Goal: Task Accomplishment & Management: Manage account settings

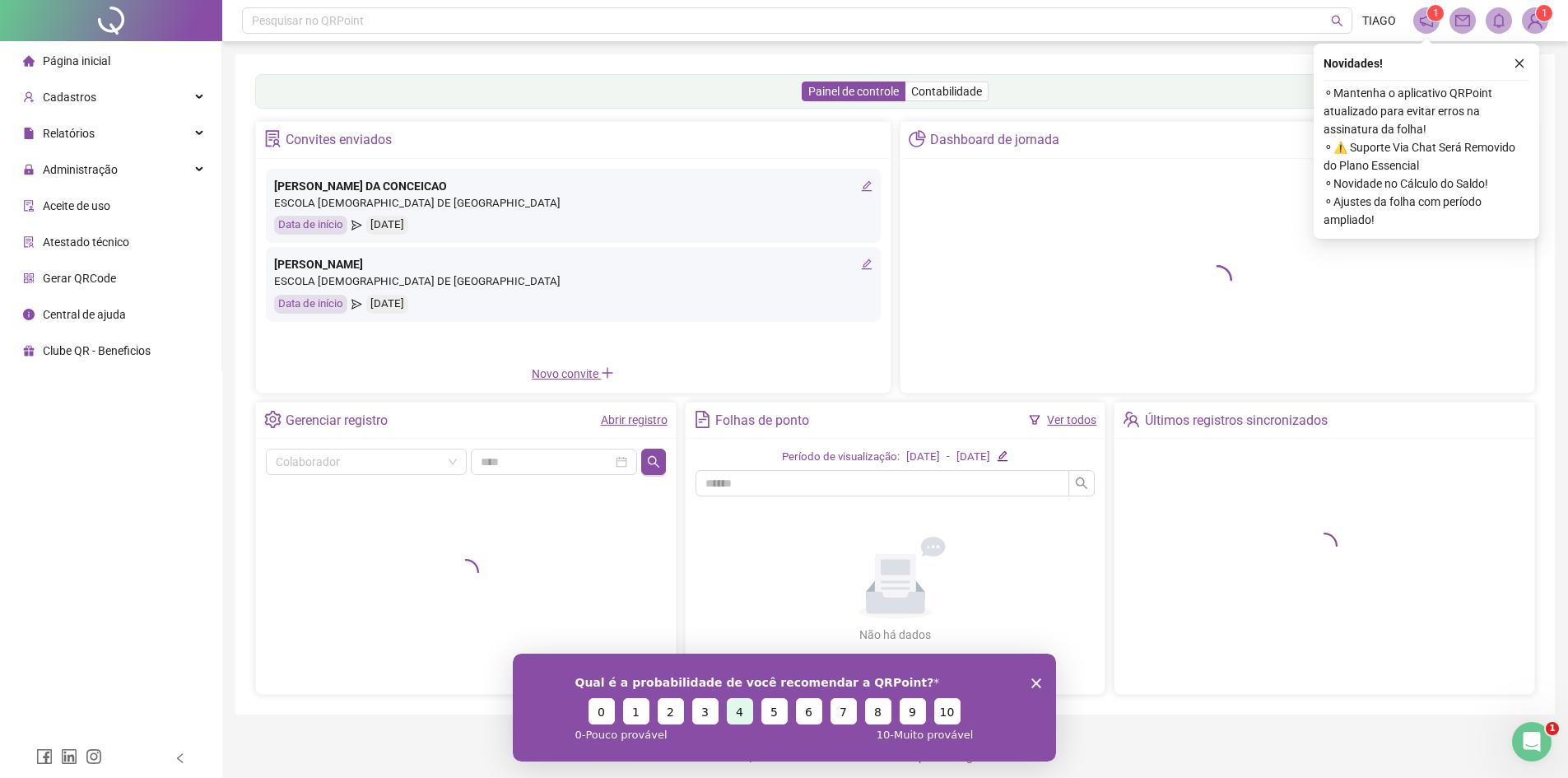
click at [739, 718] on button "4" at bounding box center [739, 710] width 27 height 27
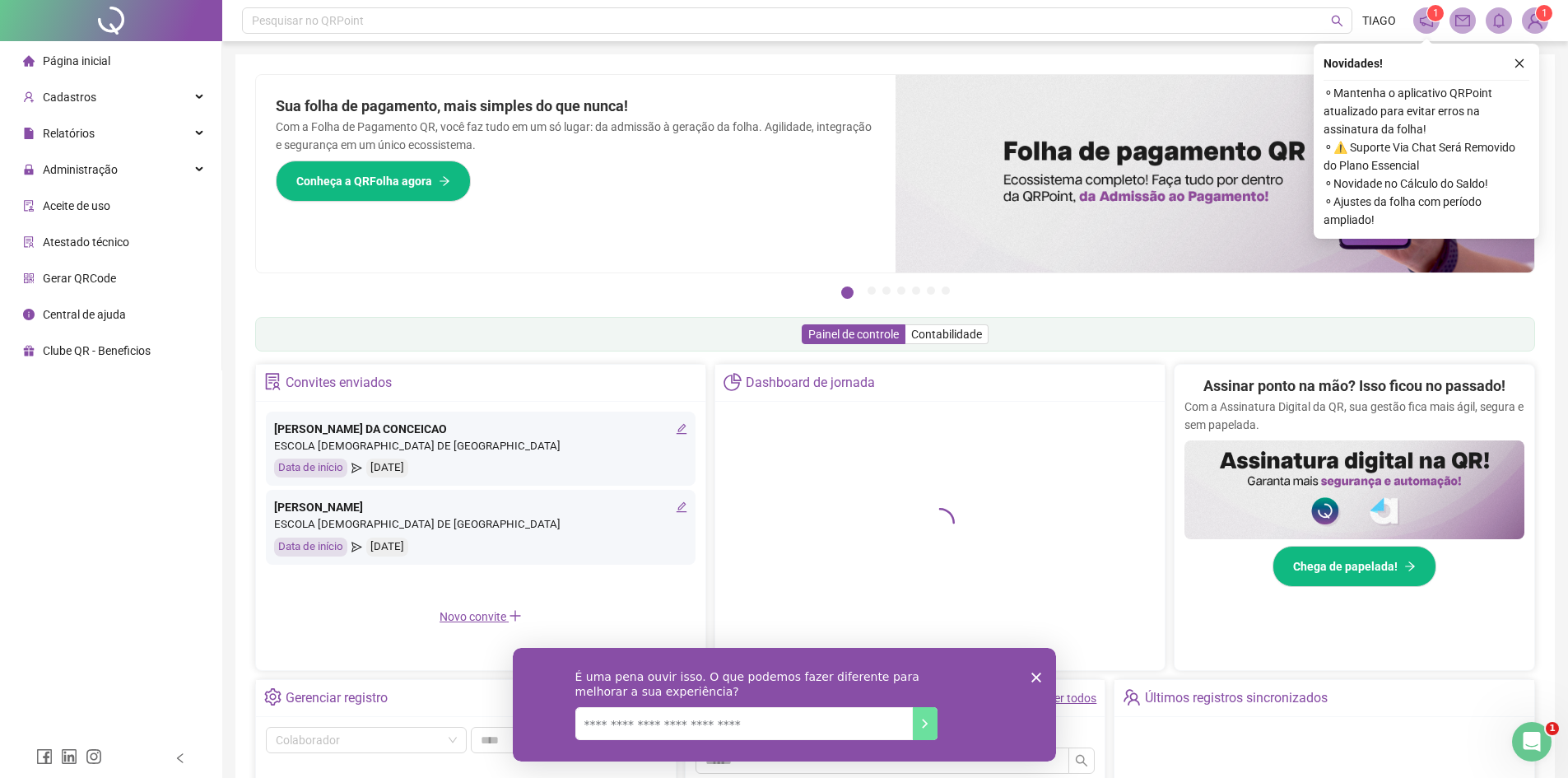
click at [859, 715] on textarea "Nós lemos todas as respostas!" at bounding box center [743, 723] width 337 height 33
click at [1034, 676] on polygon "Encerrar pesquisa" at bounding box center [1035, 676] width 10 height 10
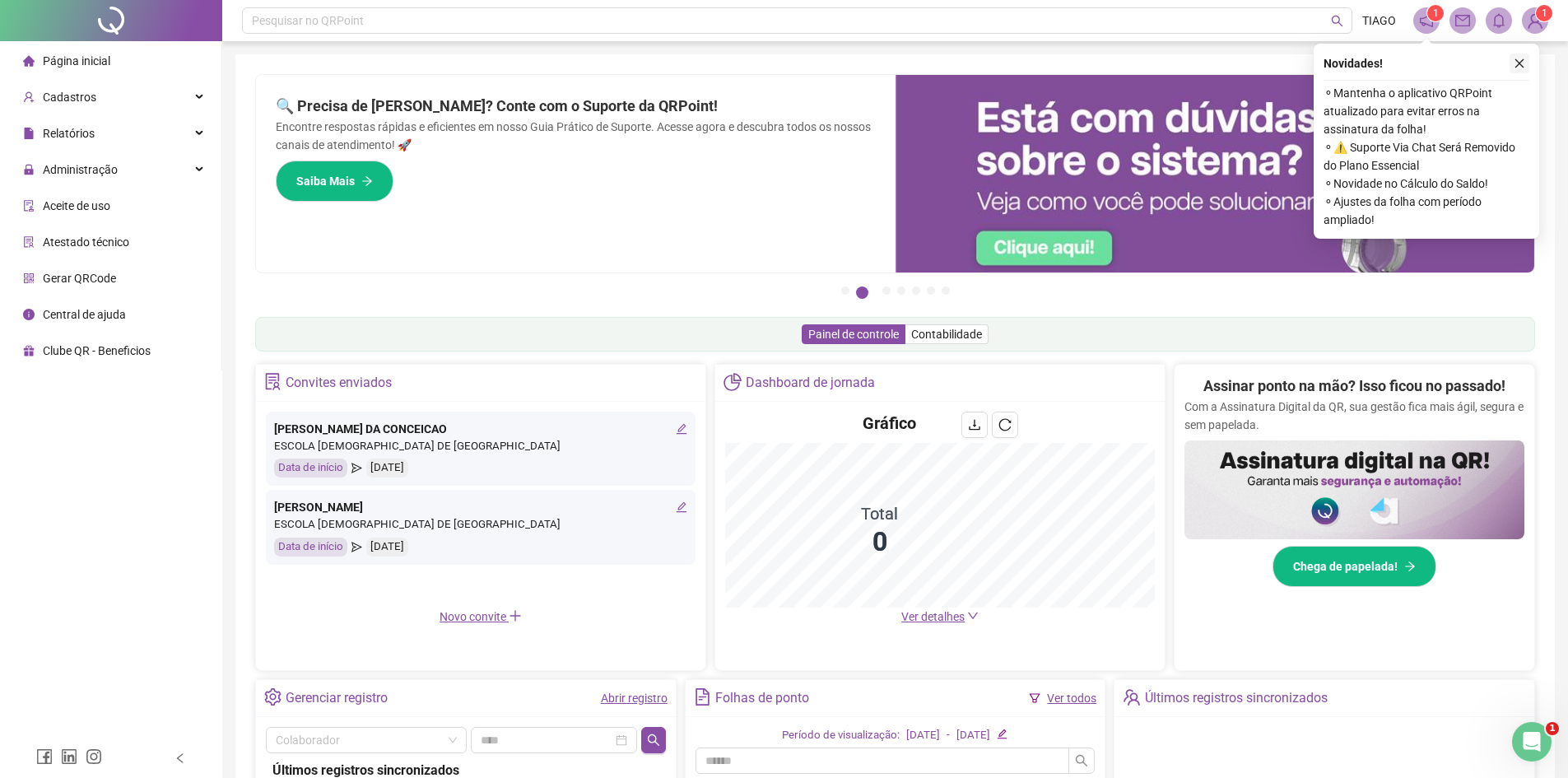
click at [1521, 62] on icon "close" at bounding box center [1519, 63] width 12 height 12
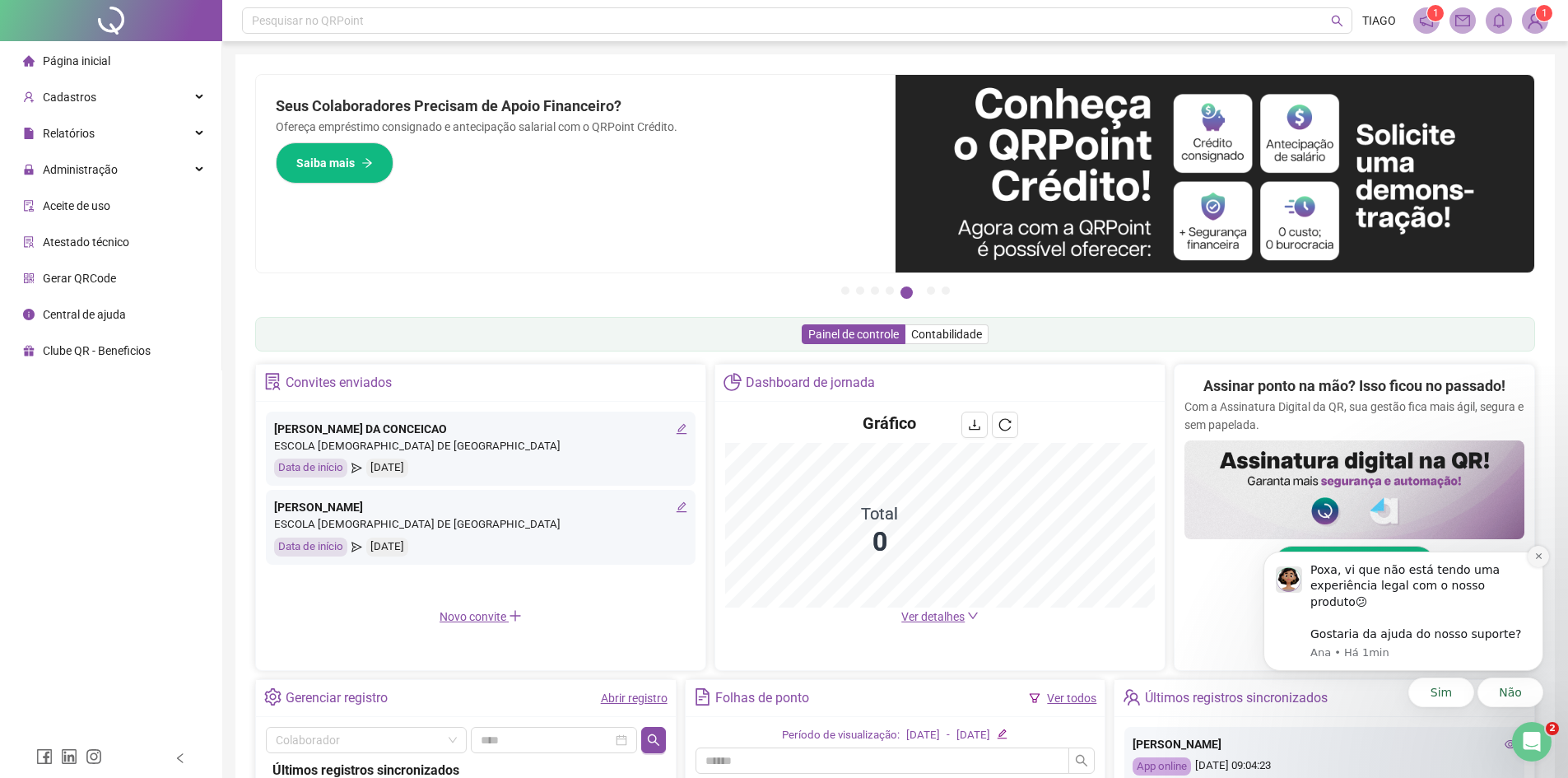
click at [1541, 560] on icon "Dismiss notification" at bounding box center [1540, 557] width 9 height 9
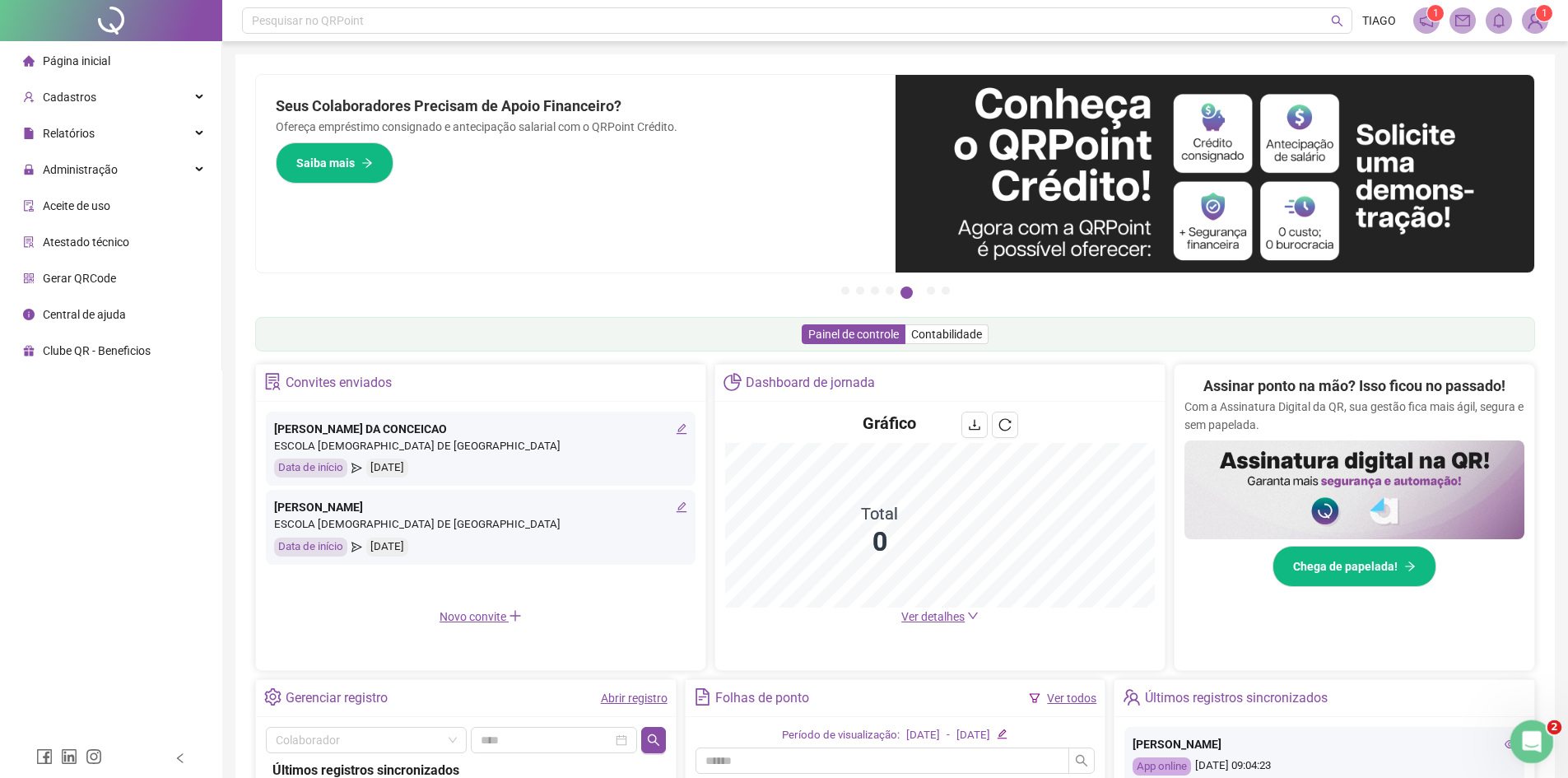
click at [1537, 745] on icon "Abertura do Messenger da Intercom" at bounding box center [1530, 740] width 28 height 28
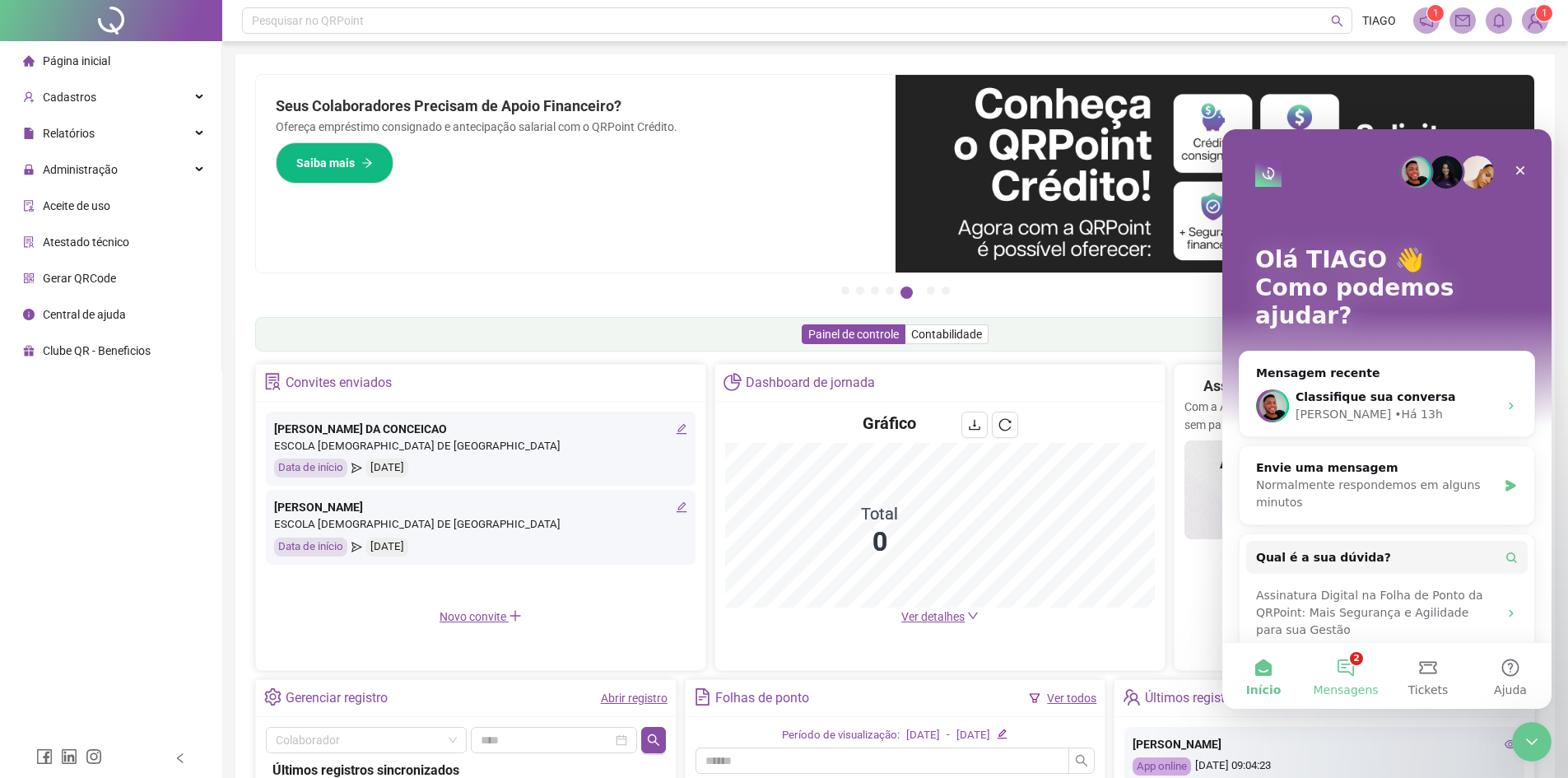
click at [1355, 674] on button "2 Mensagens" at bounding box center [1347, 676] width 83 height 66
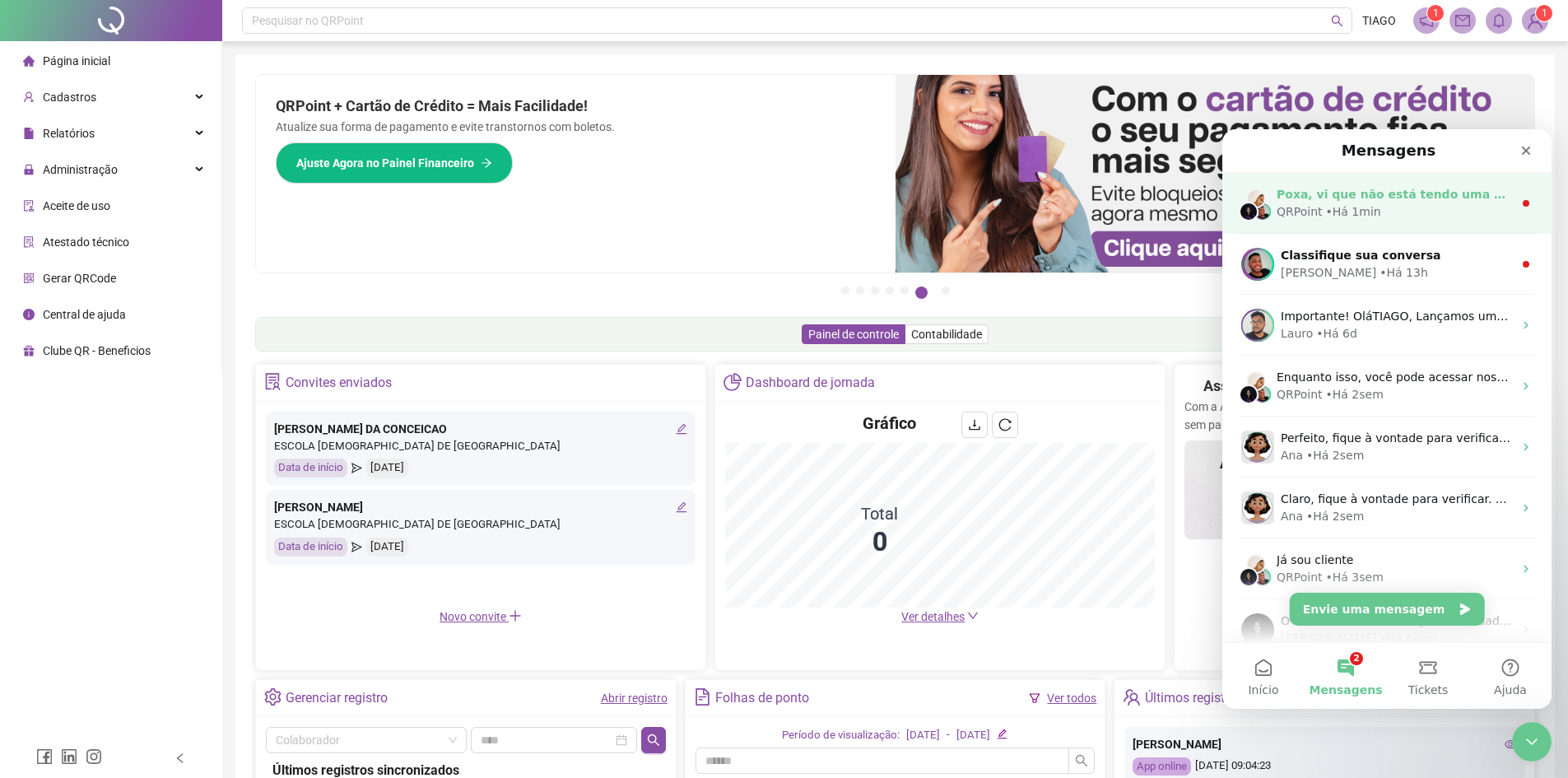
click at [1427, 207] on div "QRPoint • Há 1min" at bounding box center [1394, 211] width 236 height 17
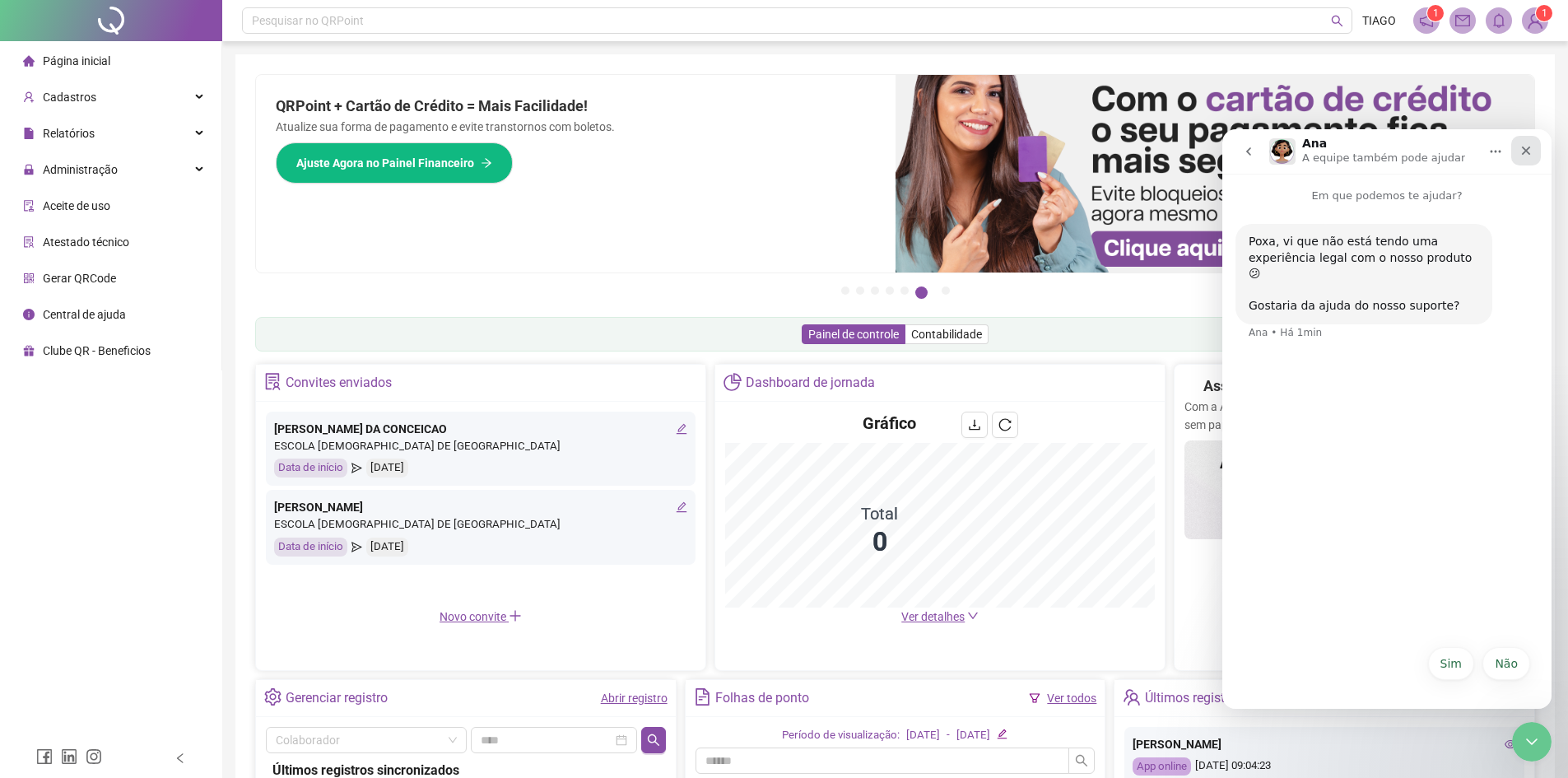
click at [1527, 145] on icon "Fechar" at bounding box center [1527, 151] width 13 height 13
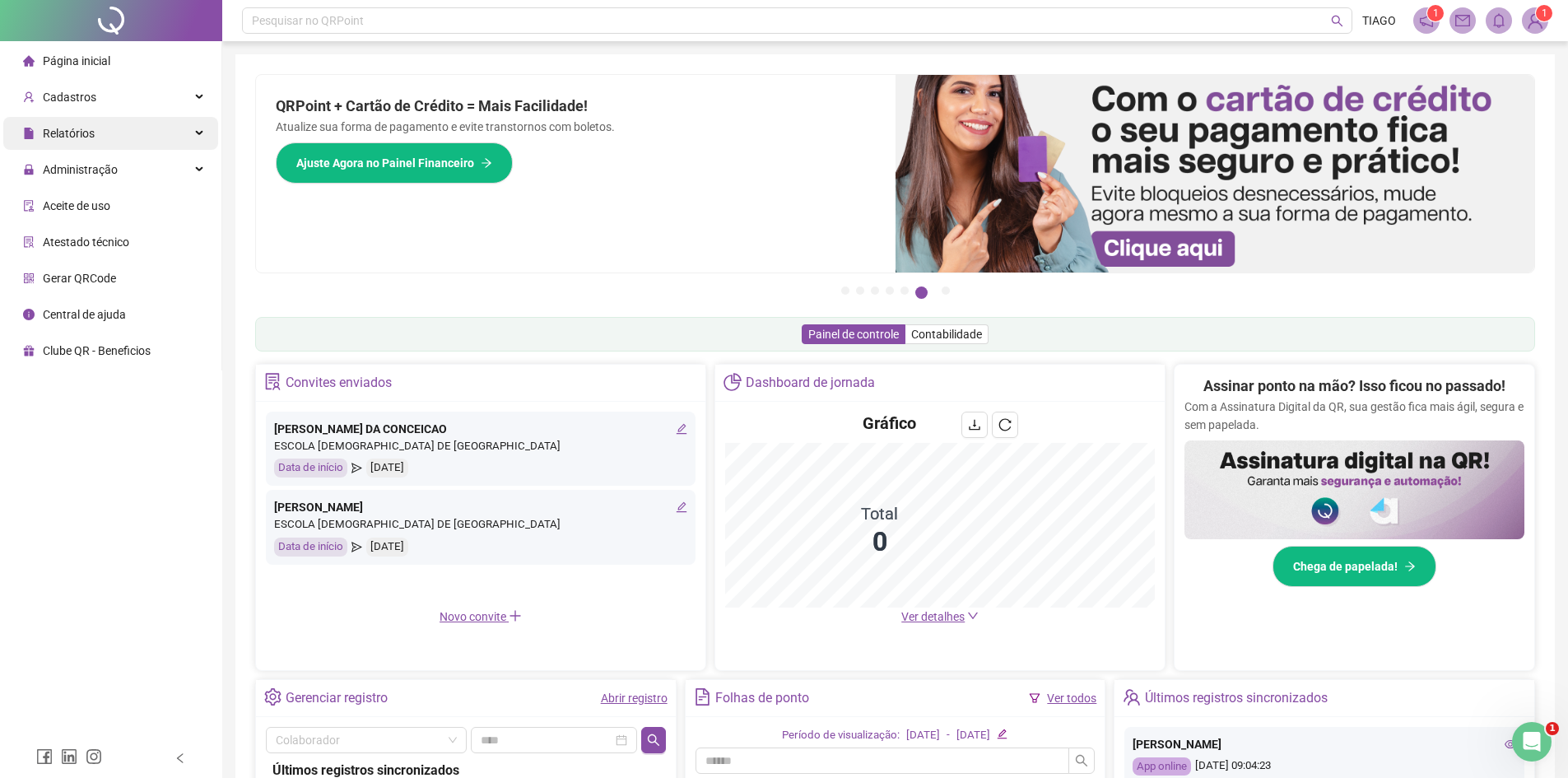
click at [207, 134] on div "Relatórios" at bounding box center [111, 133] width 215 height 33
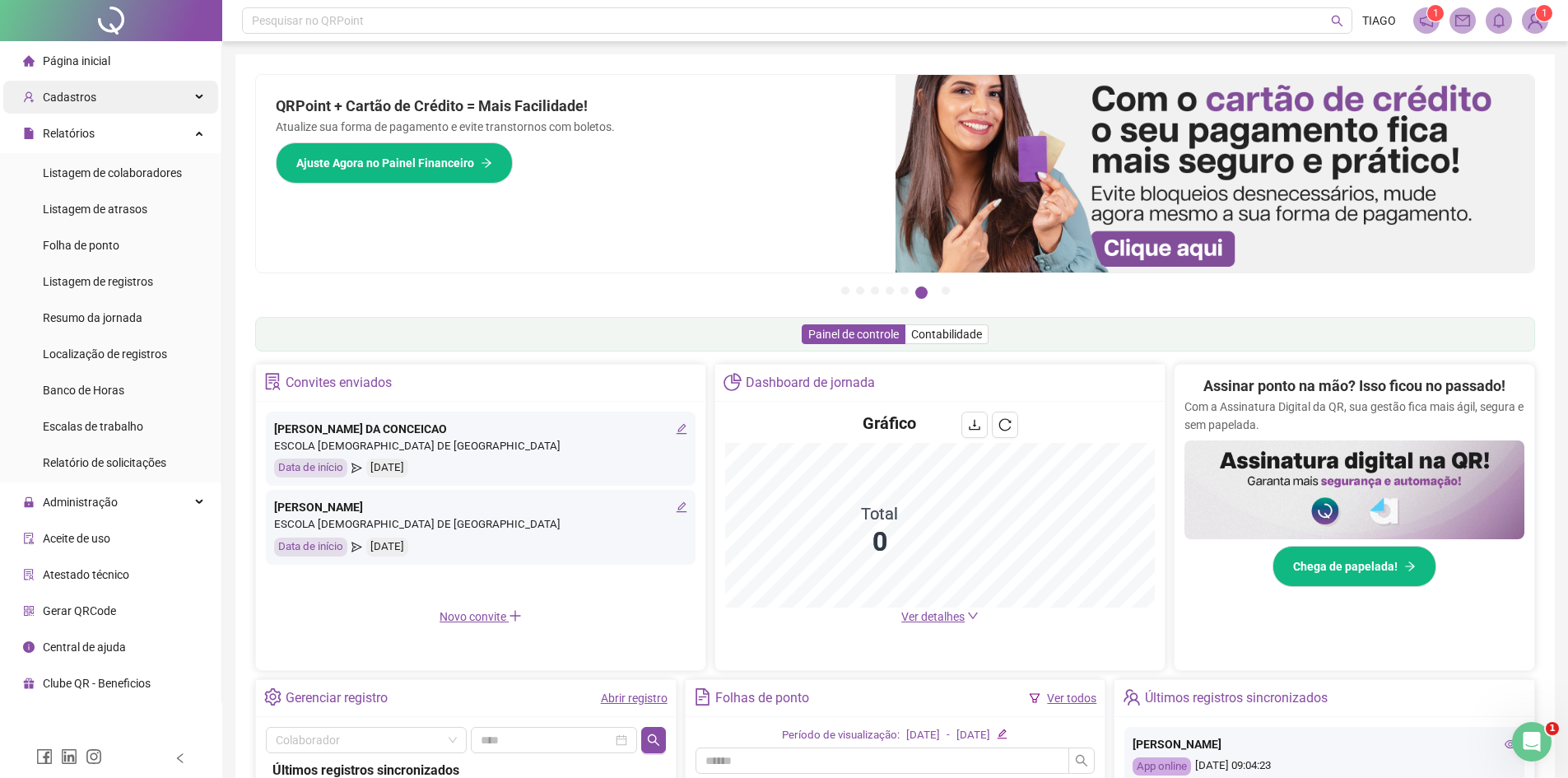
click at [210, 105] on div "Cadastros" at bounding box center [111, 97] width 215 height 33
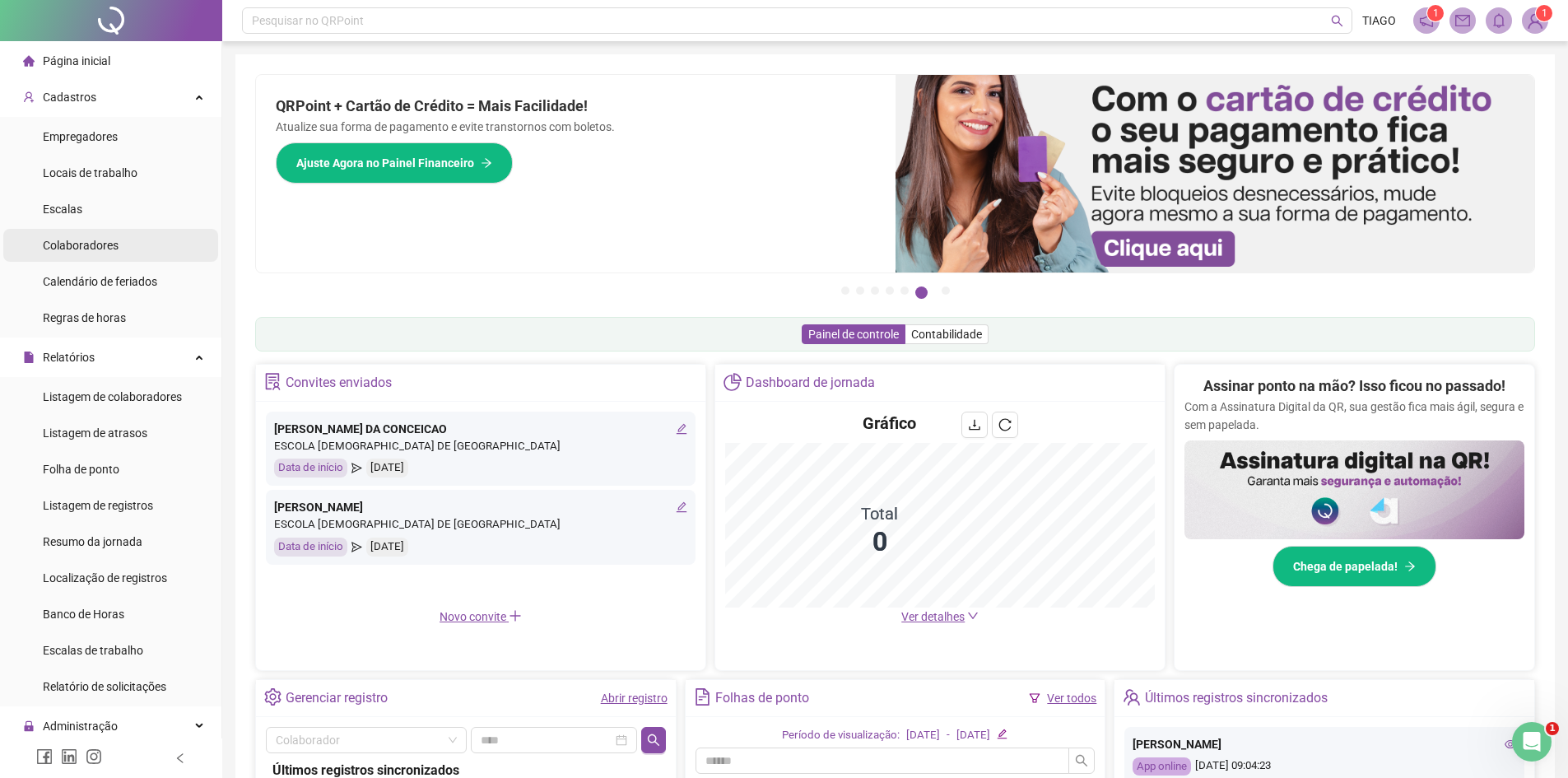
click at [129, 242] on li "Colaboradores" at bounding box center [111, 245] width 215 height 33
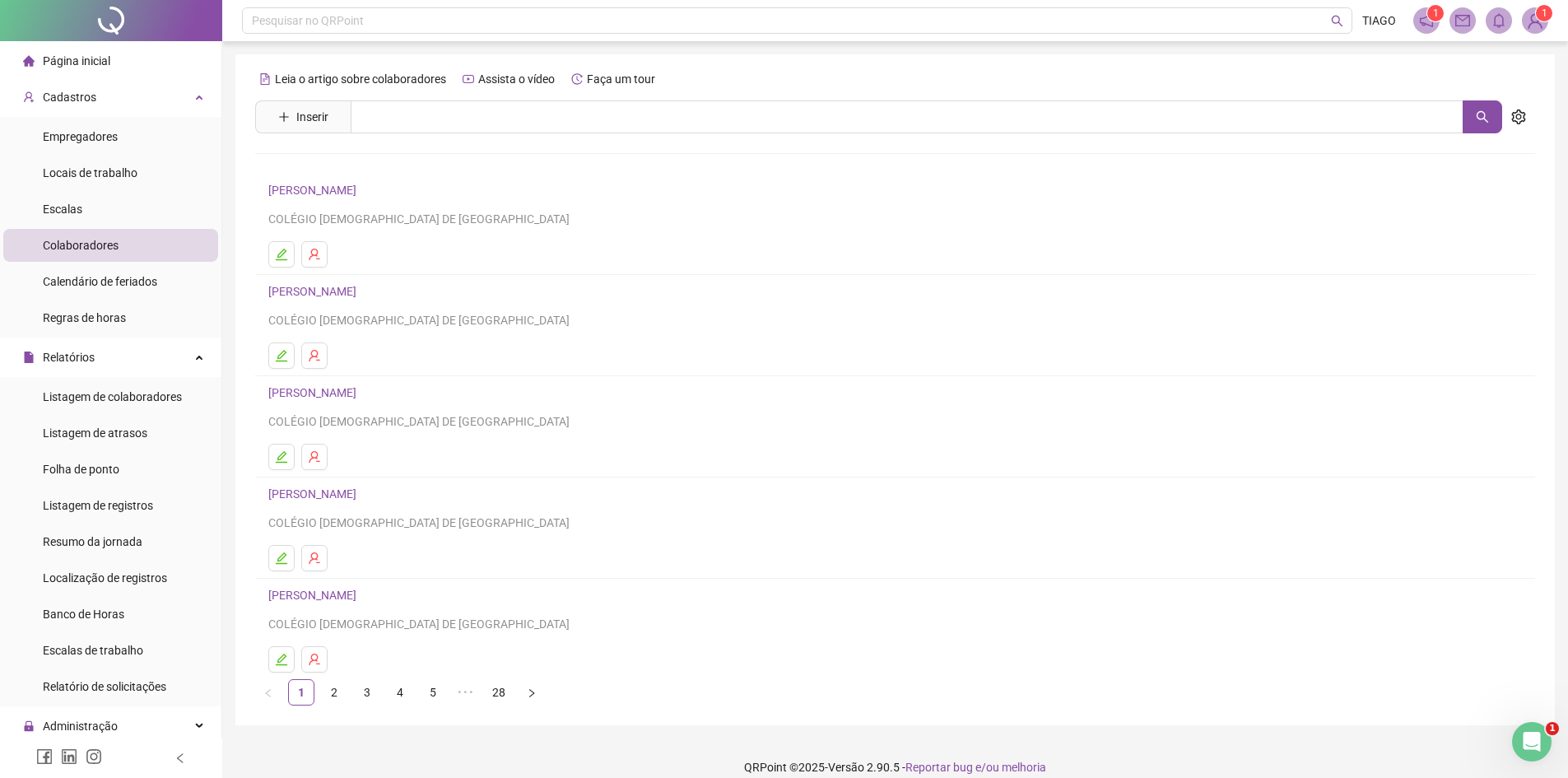
click at [306, 188] on link "[PERSON_NAME]" at bounding box center [314, 190] width 93 height 13
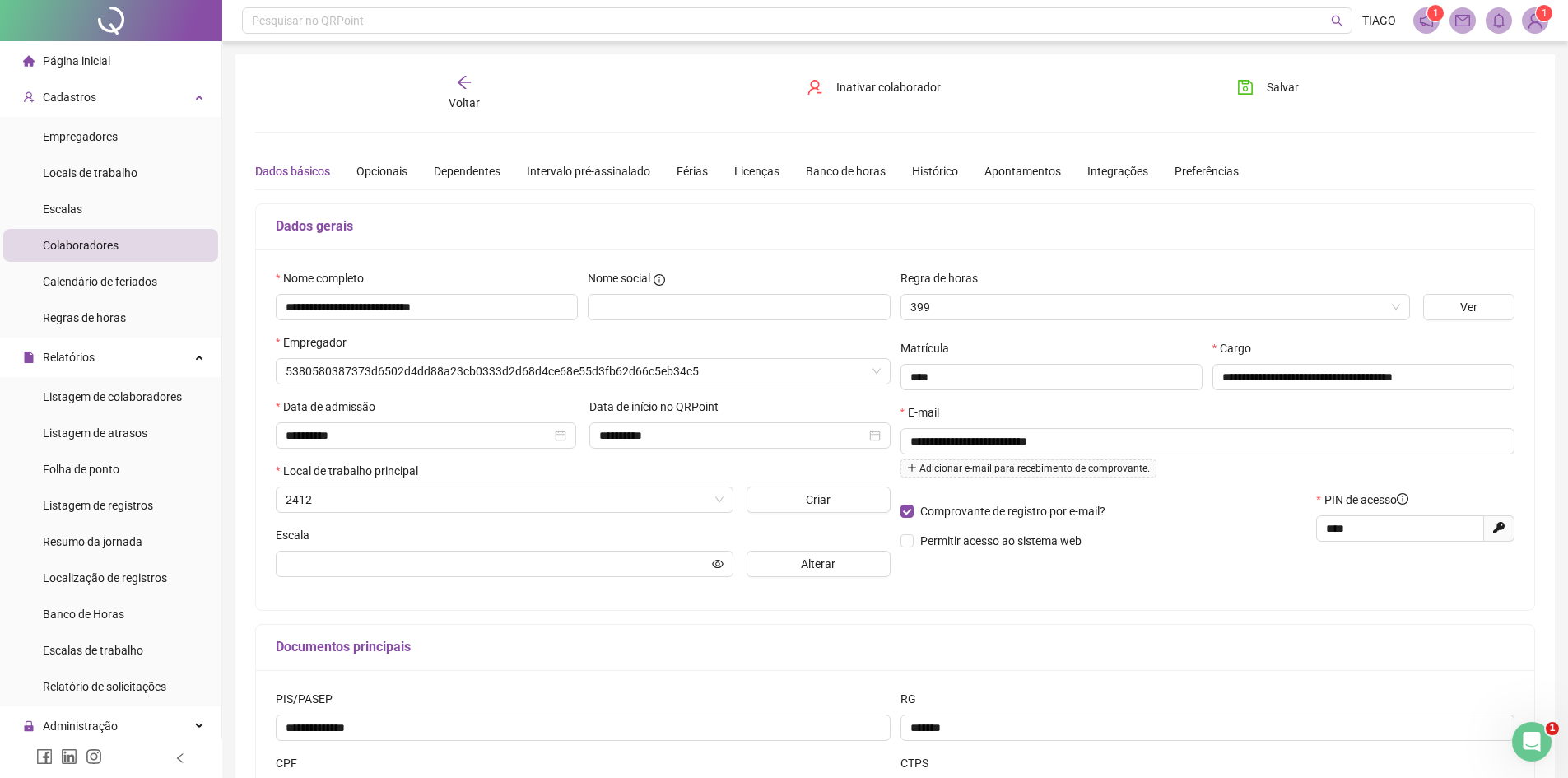
type input "**********"
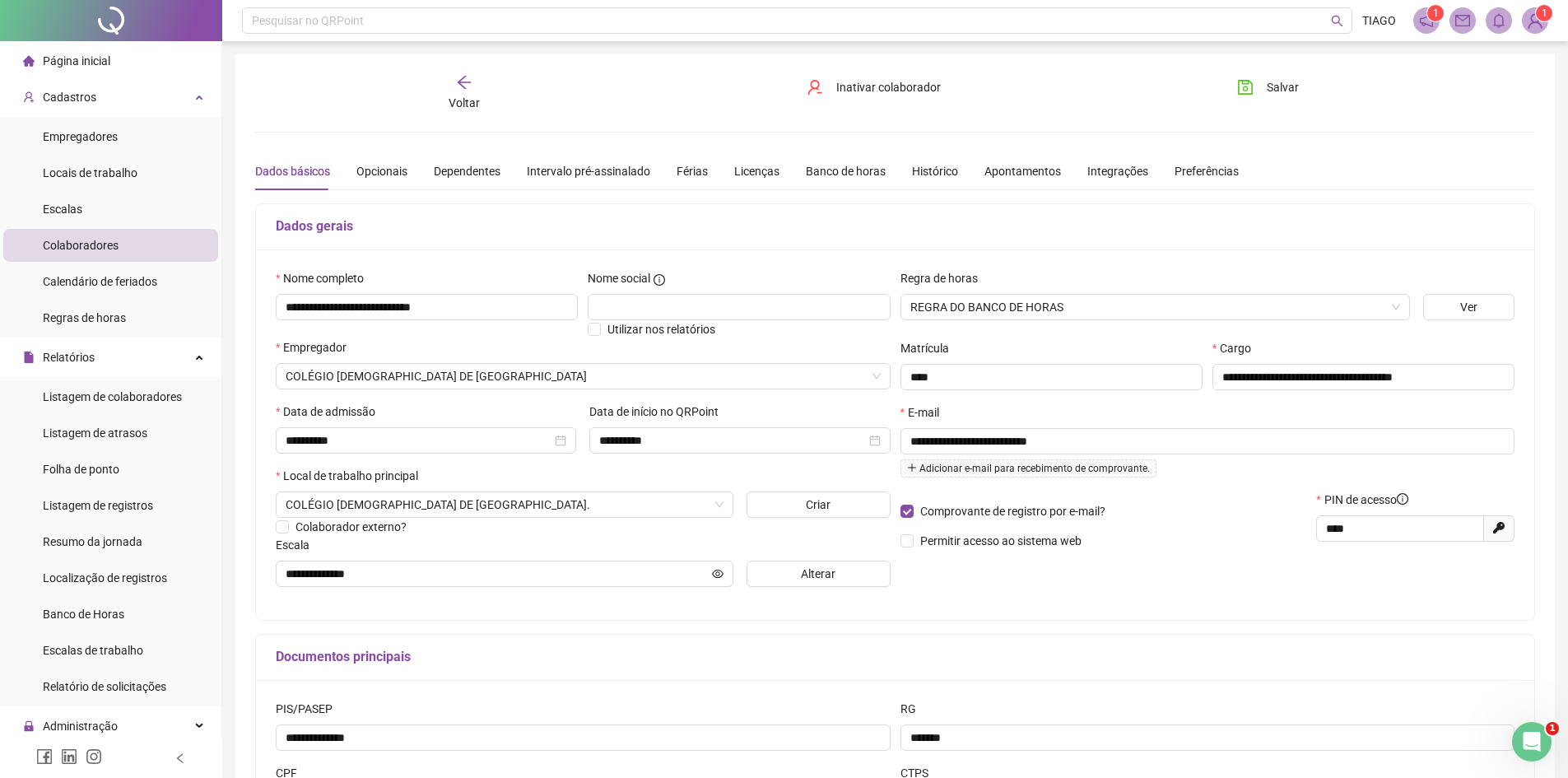
scroll to position [162, 0]
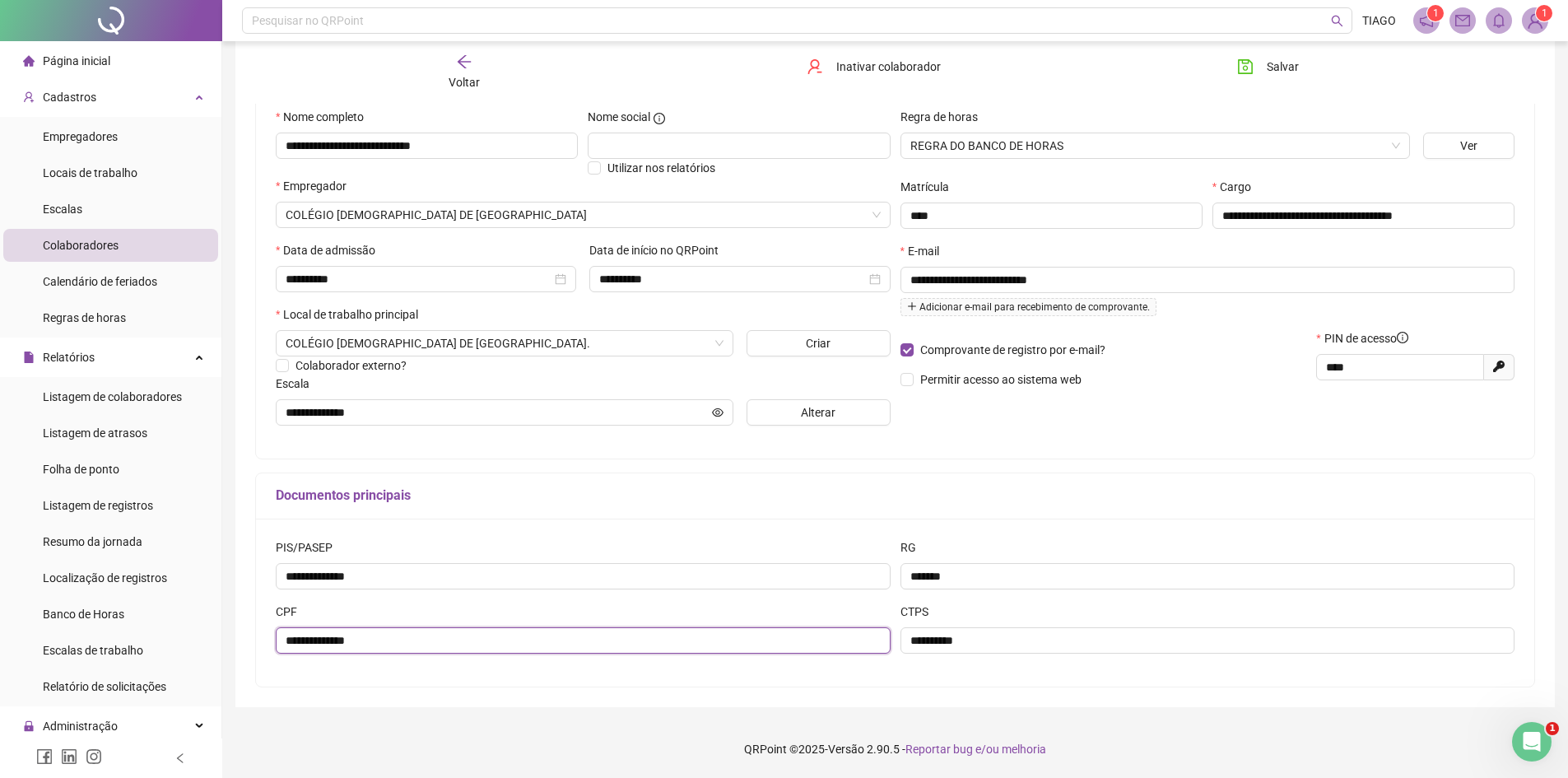
drag, startPoint x: 385, startPoint y: 640, endPoint x: 260, endPoint y: 645, distance: 125.1
click at [260, 645] on div "**********" at bounding box center [896, 603] width 1279 height 168
